Goal: Task Accomplishment & Management: Manage account settings

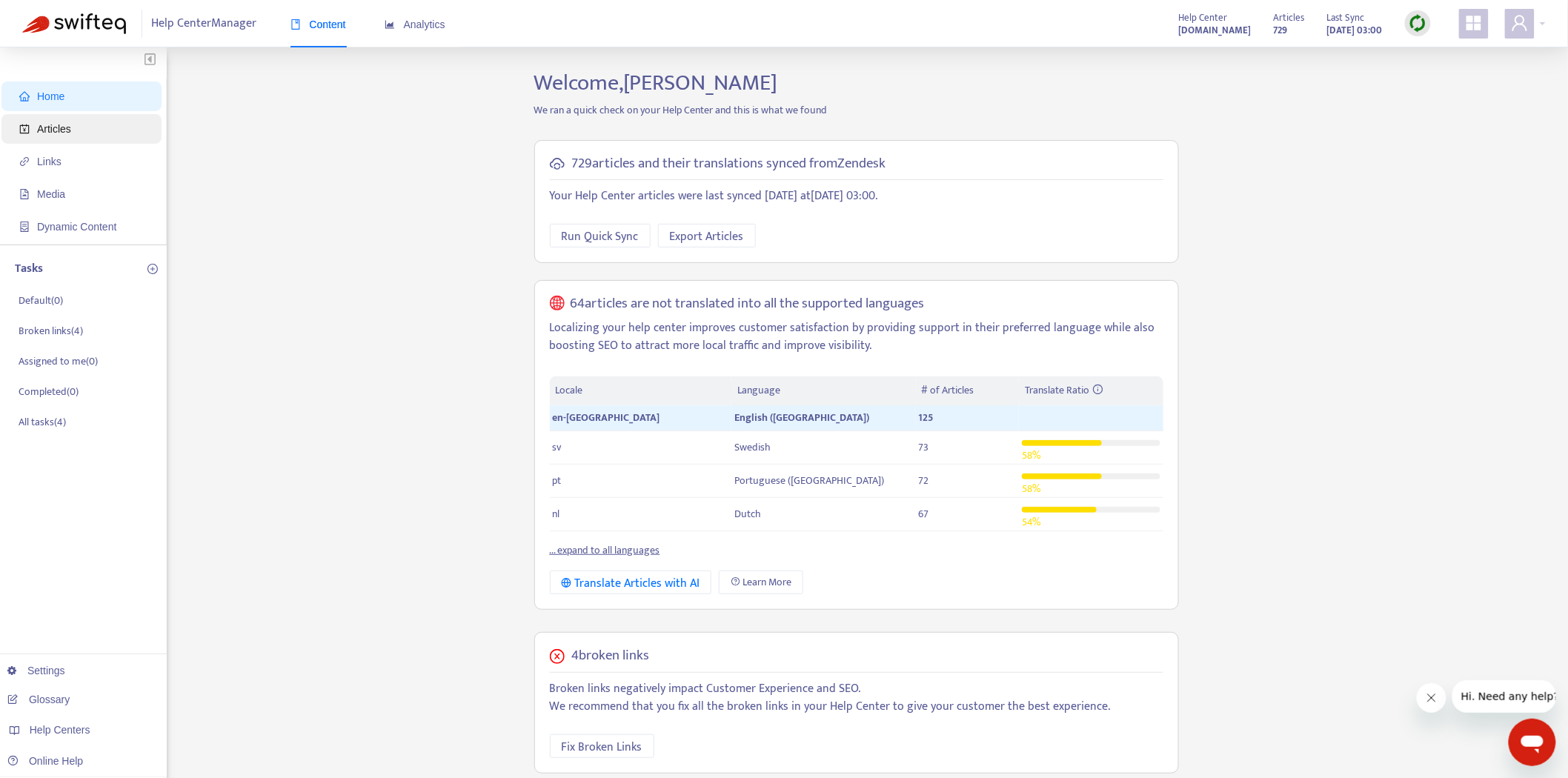
click at [80, 135] on span "Articles" at bounding box center [84, 129] width 130 height 30
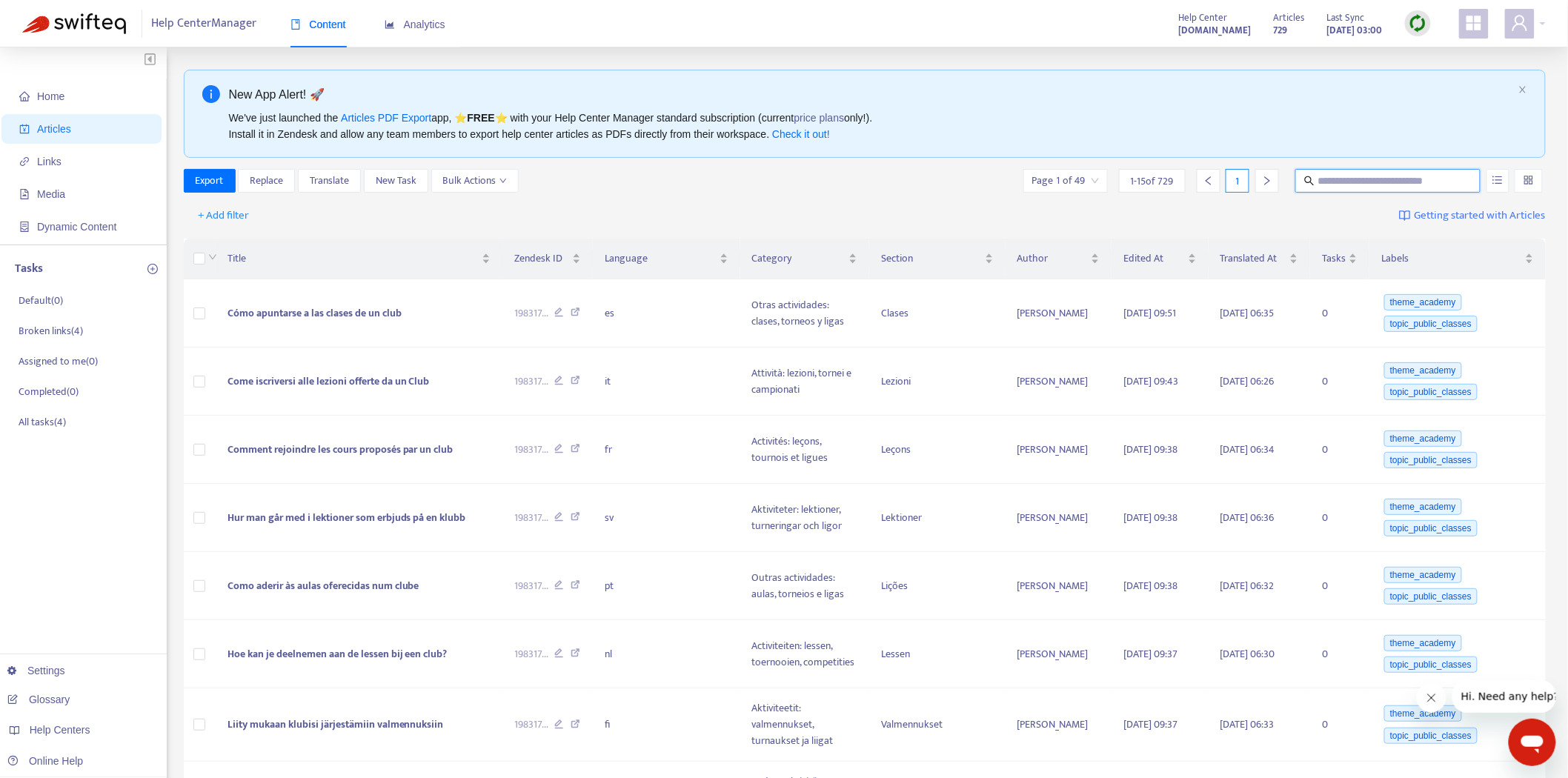
click at [1420, 181] on input "text" at bounding box center [1389, 181] width 142 height 17
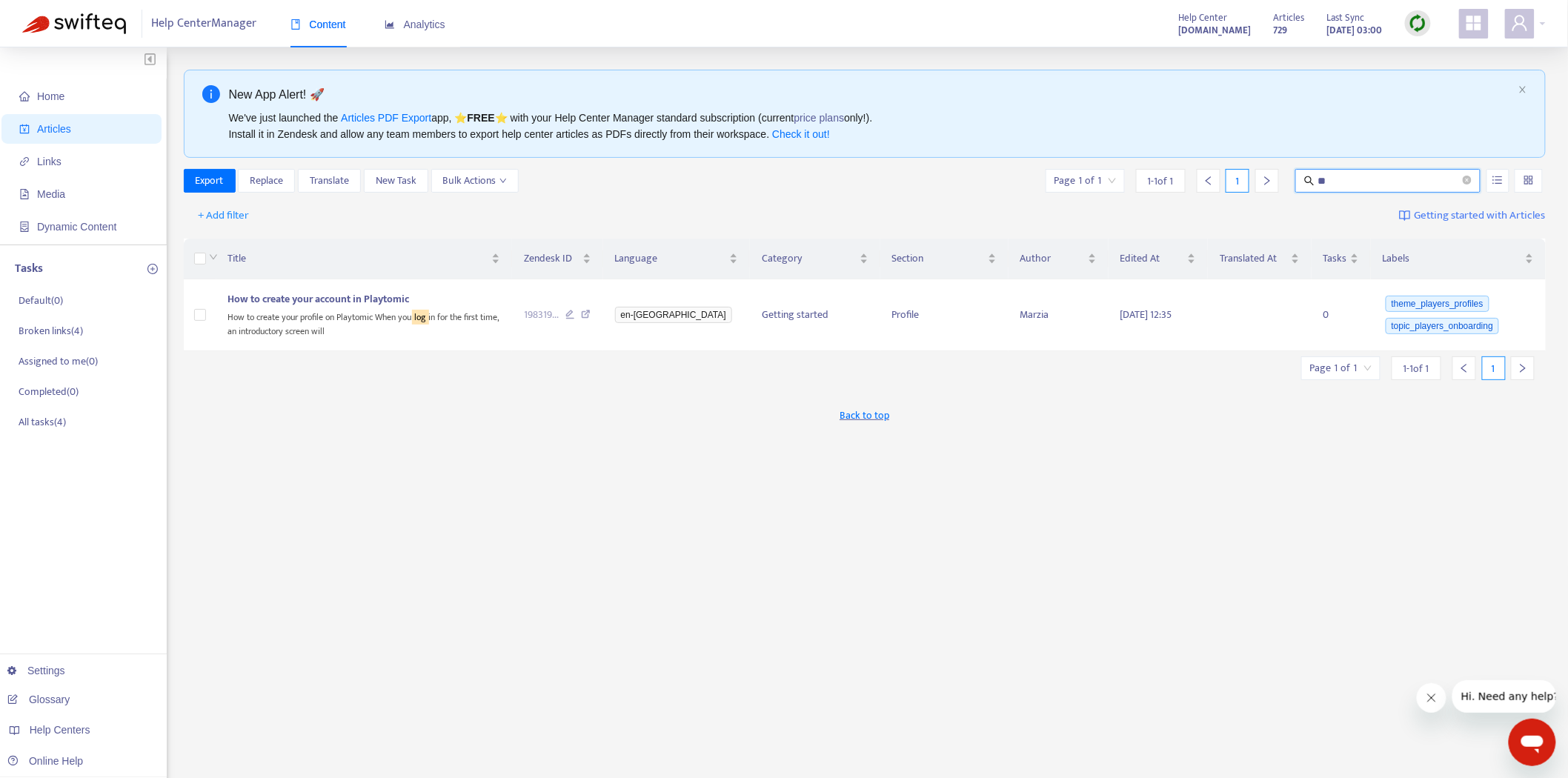
type input "*"
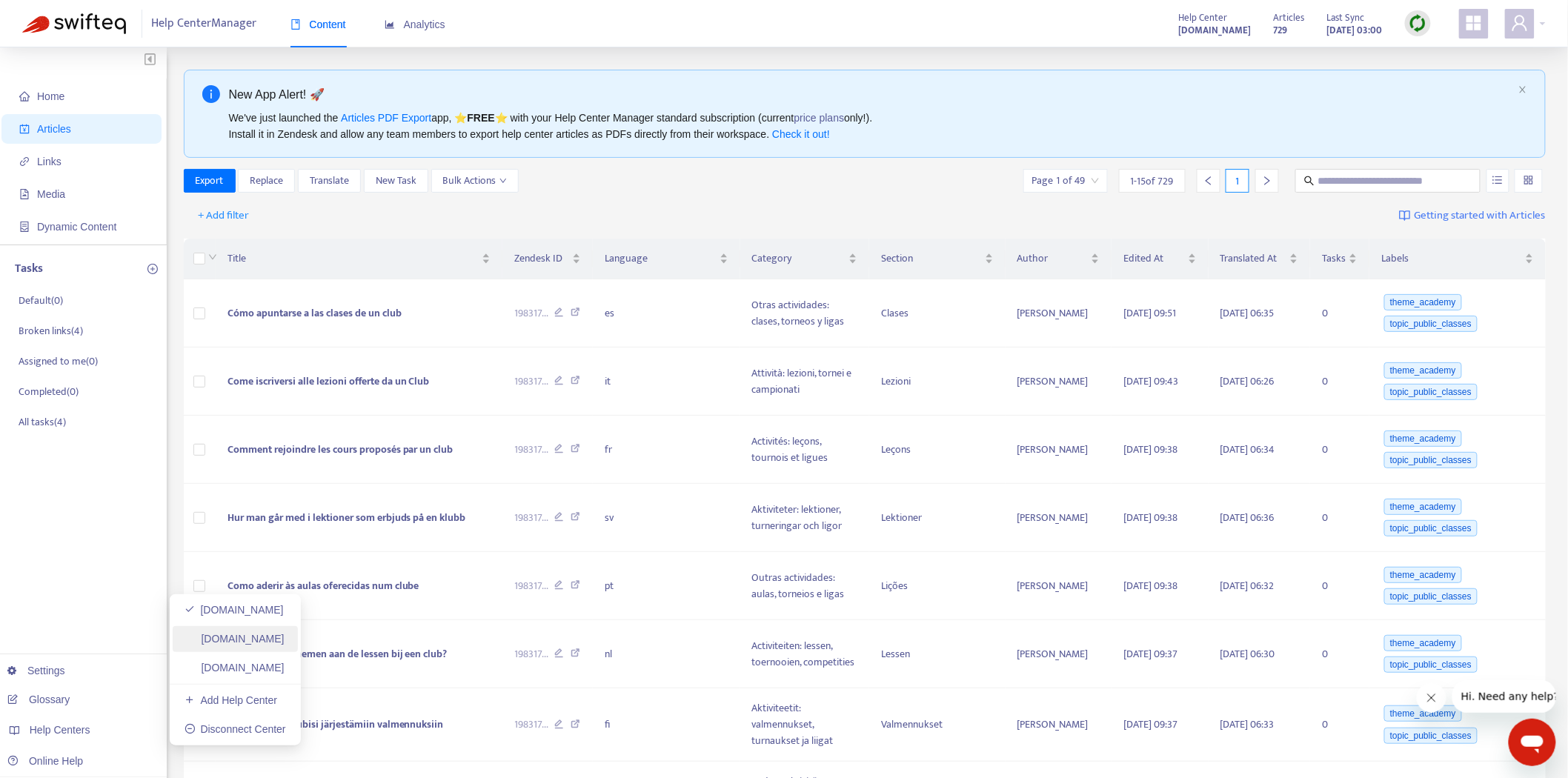
click at [285, 644] on link "[DOMAIN_NAME]" at bounding box center [235, 638] width 100 height 12
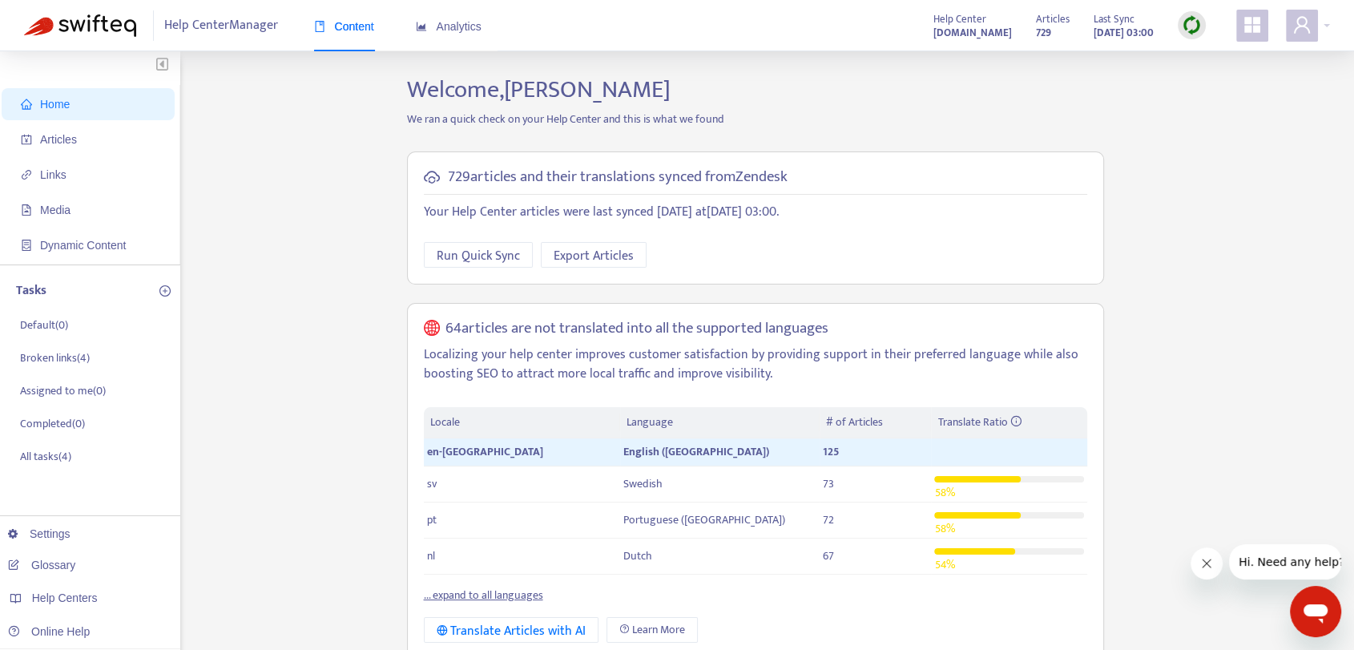
click at [309, 230] on div "Home Articles Links Media Dynamic Content Tasks Default ( 0 ) Broken links ( 4 …" at bounding box center [677, 628] width 1306 height 1107
click at [103, 145] on span "Articles" at bounding box center [91, 139] width 141 height 32
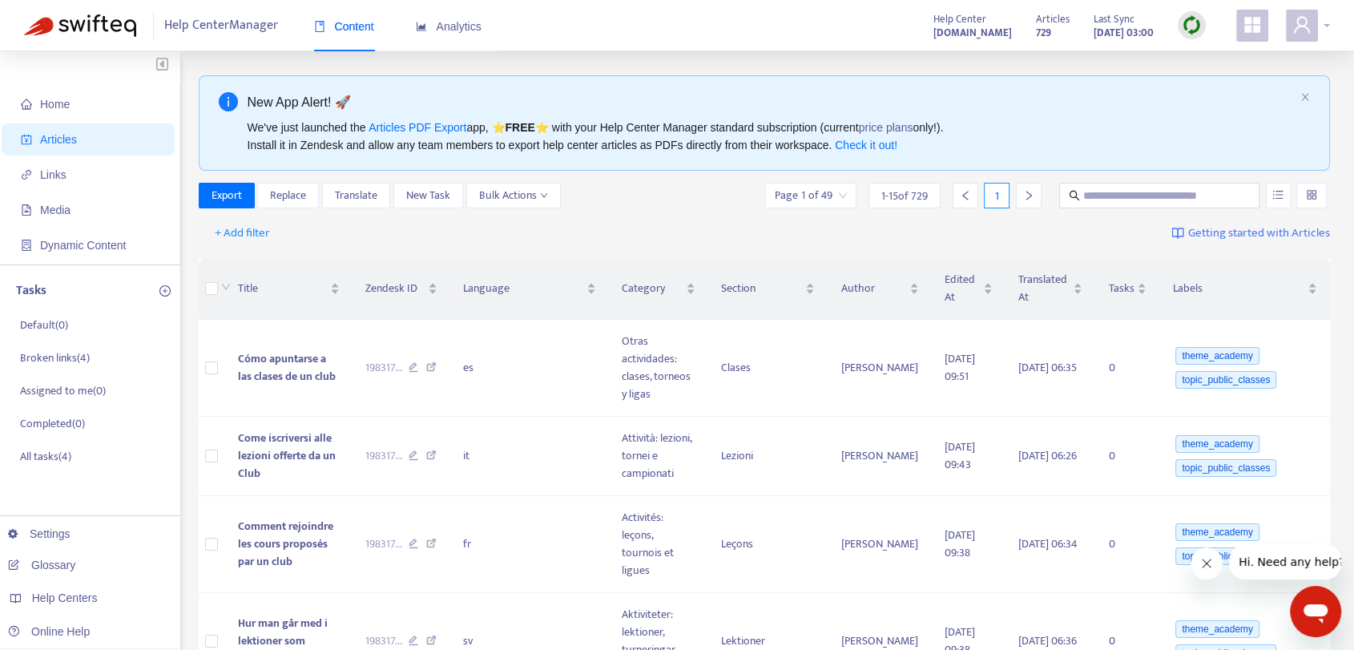
click at [1301, 23] on icon "user" at bounding box center [1302, 24] width 19 height 19
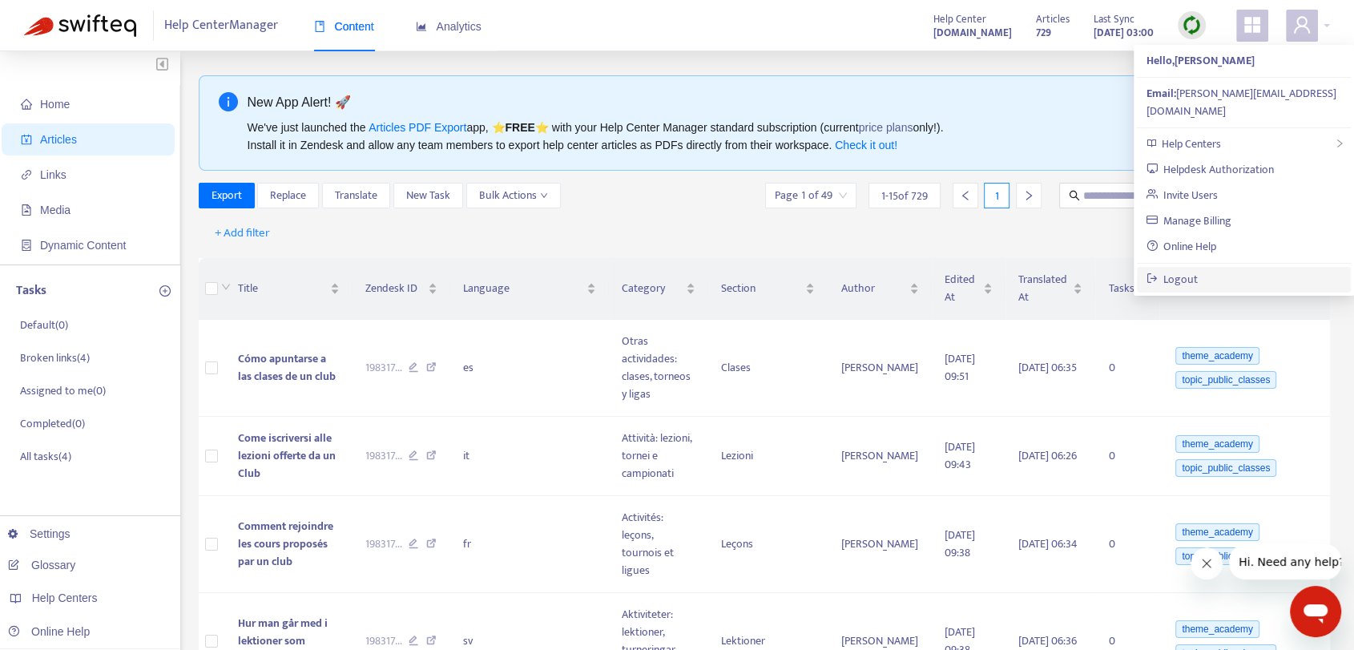
click at [1199, 270] on link "Logout" at bounding box center [1173, 279] width 52 height 18
